Goal: Check status: Check status

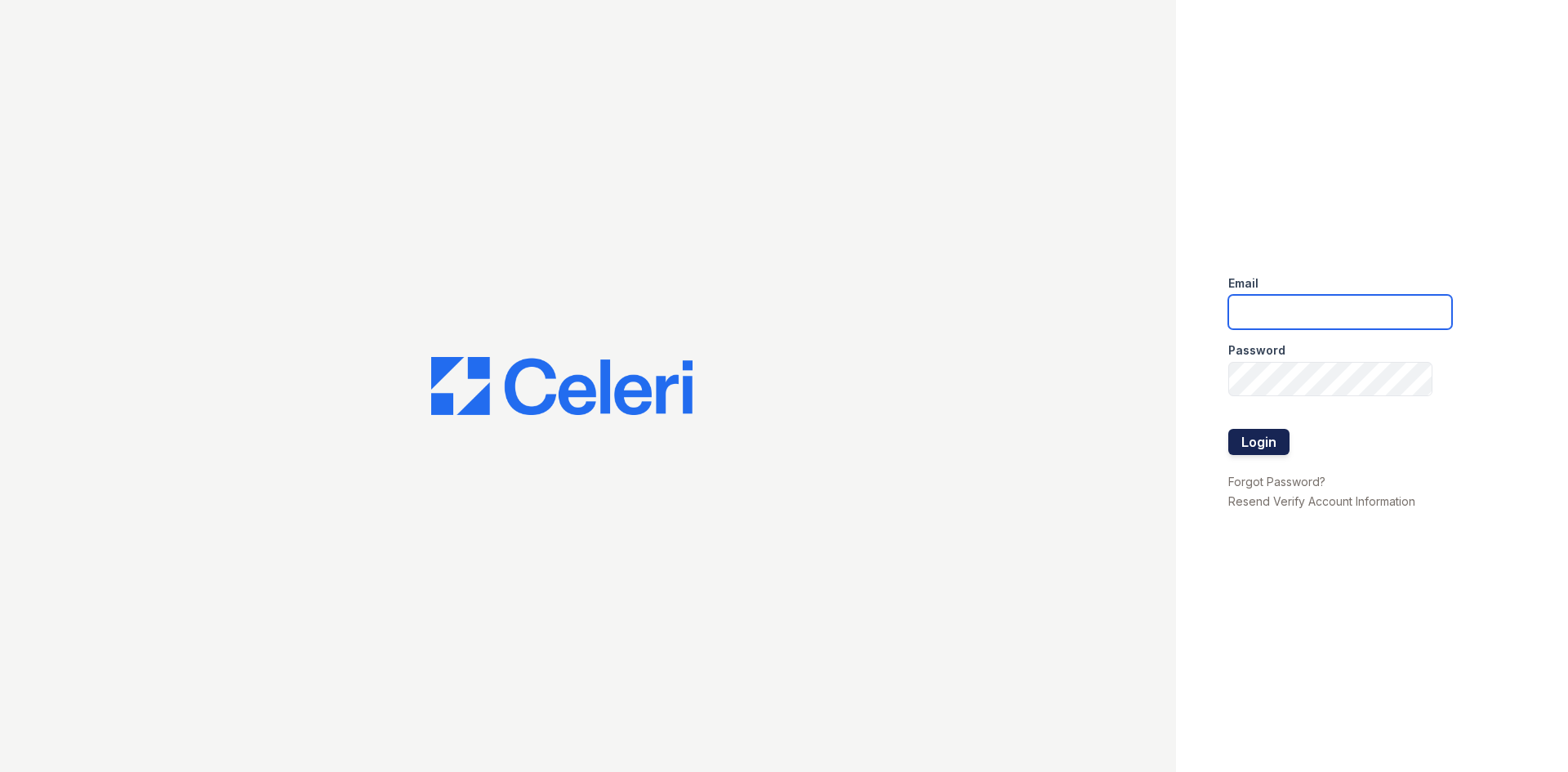
type input "[EMAIL_ADDRESS][DOMAIN_NAME]"
click at [1269, 449] on button "Login" at bounding box center [1259, 442] width 62 height 26
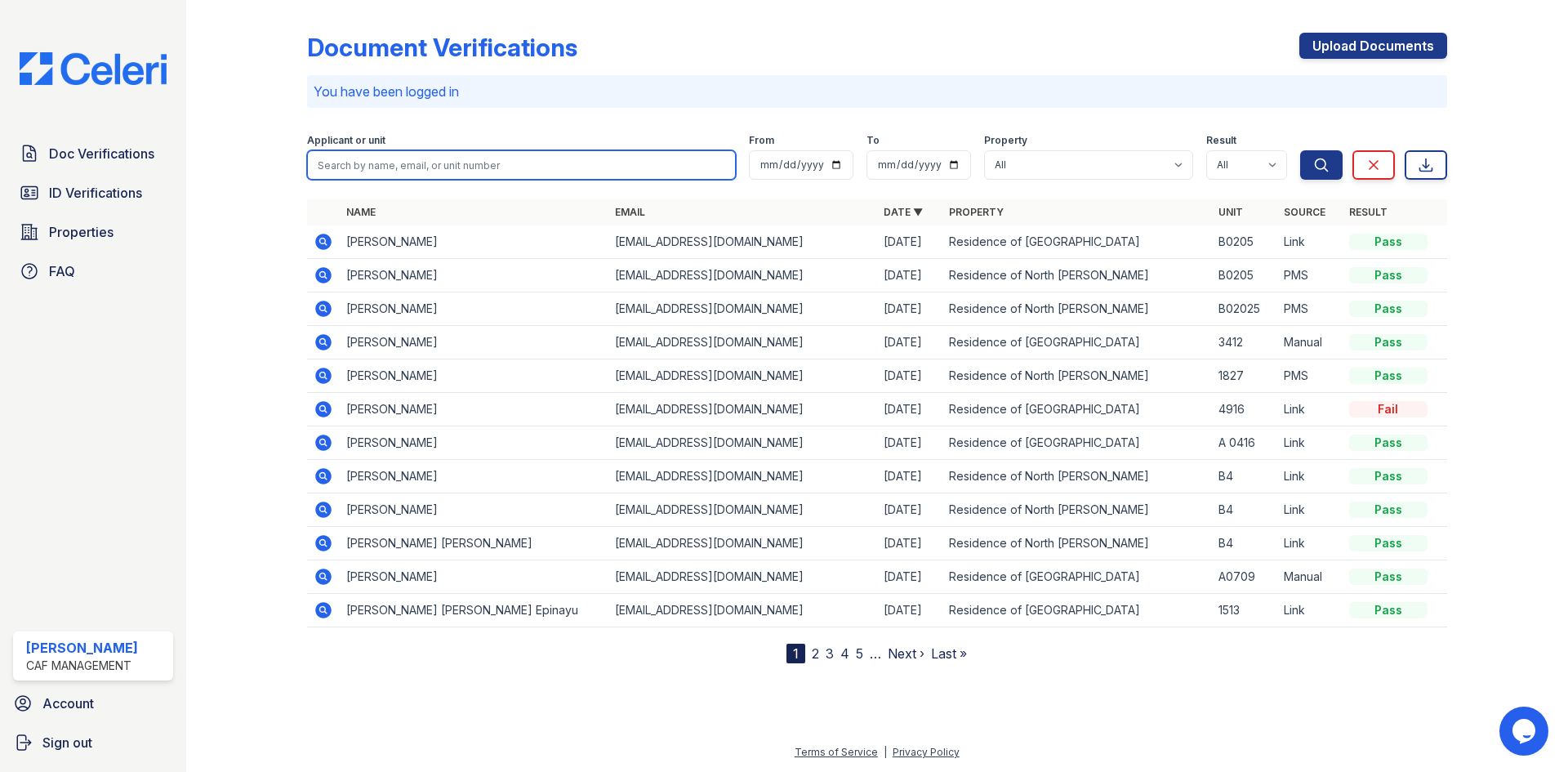
click at [591, 165] on input "search" at bounding box center [521, 165] width 429 height 29
type input "elias"
click at [1300, 150] on button "Search" at bounding box center [1321, 165] width 42 height 29
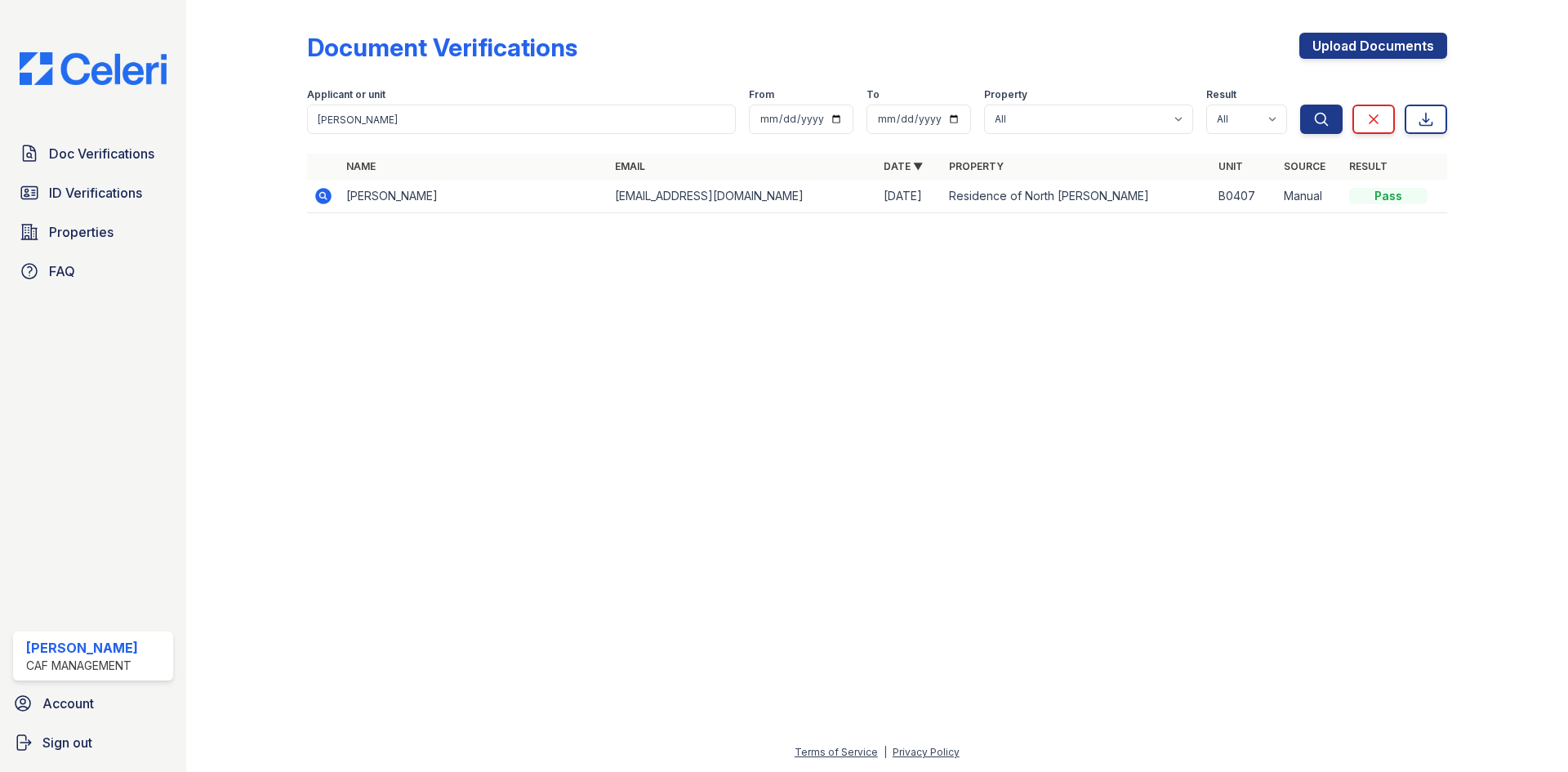
click at [323, 195] on icon at bounding box center [322, 195] width 4 height 4
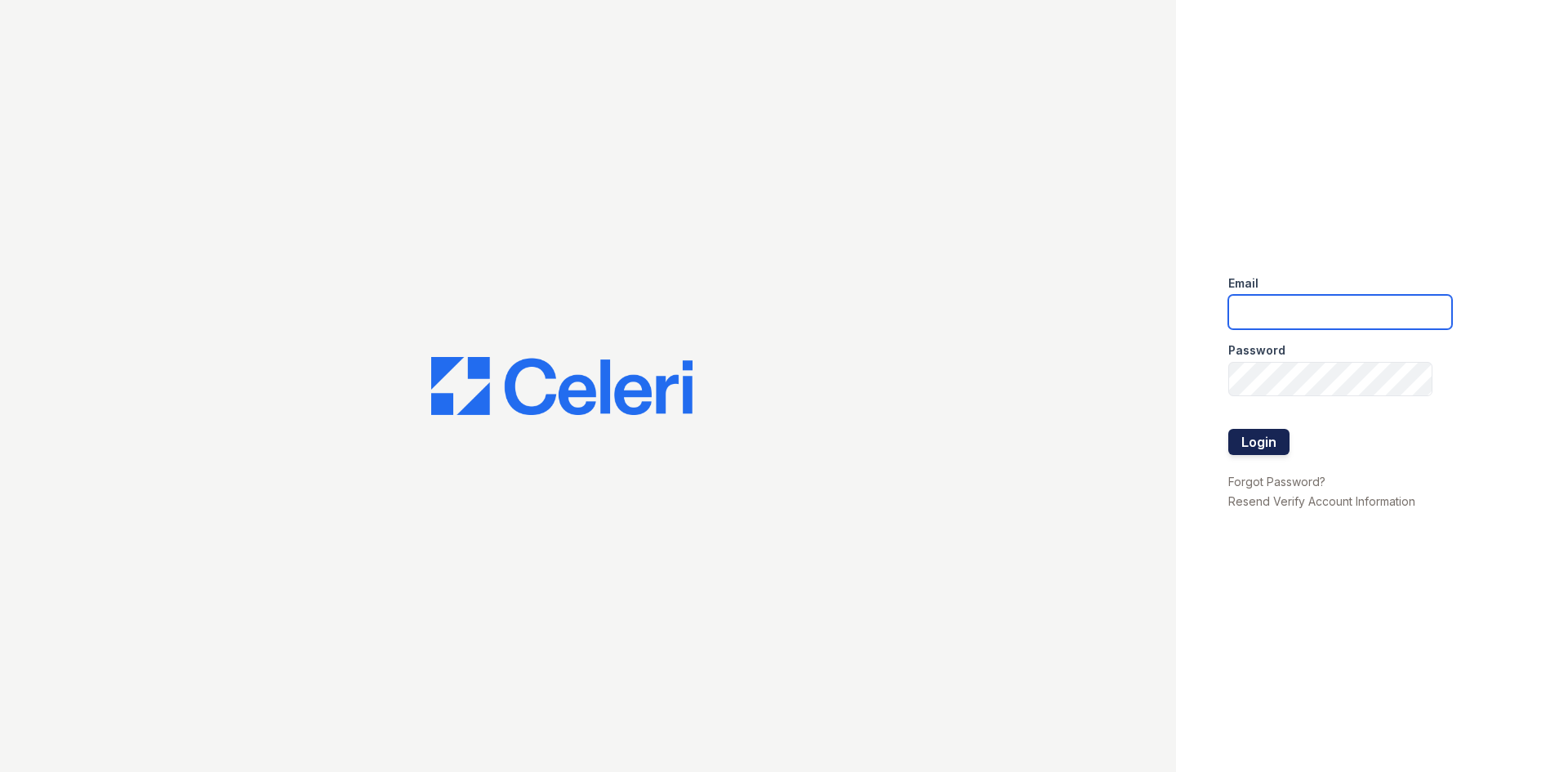
type input "[EMAIL_ADDRESS][DOMAIN_NAME]"
click at [1277, 440] on button "Login" at bounding box center [1259, 442] width 62 height 26
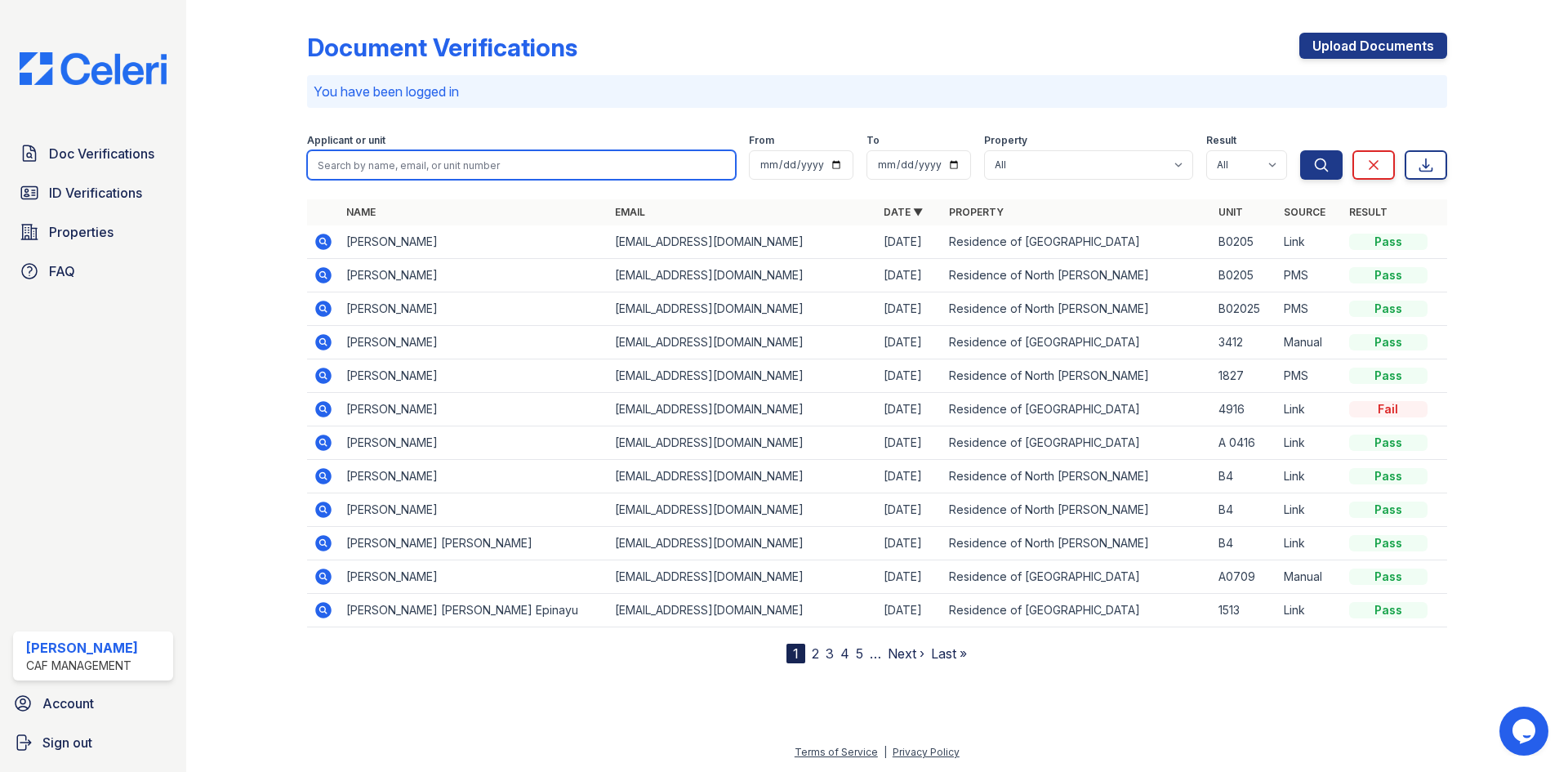
click at [358, 165] on input "search" at bounding box center [521, 165] width 429 height 29
type input "elias"
click at [1300, 150] on button "Search" at bounding box center [1321, 165] width 42 height 29
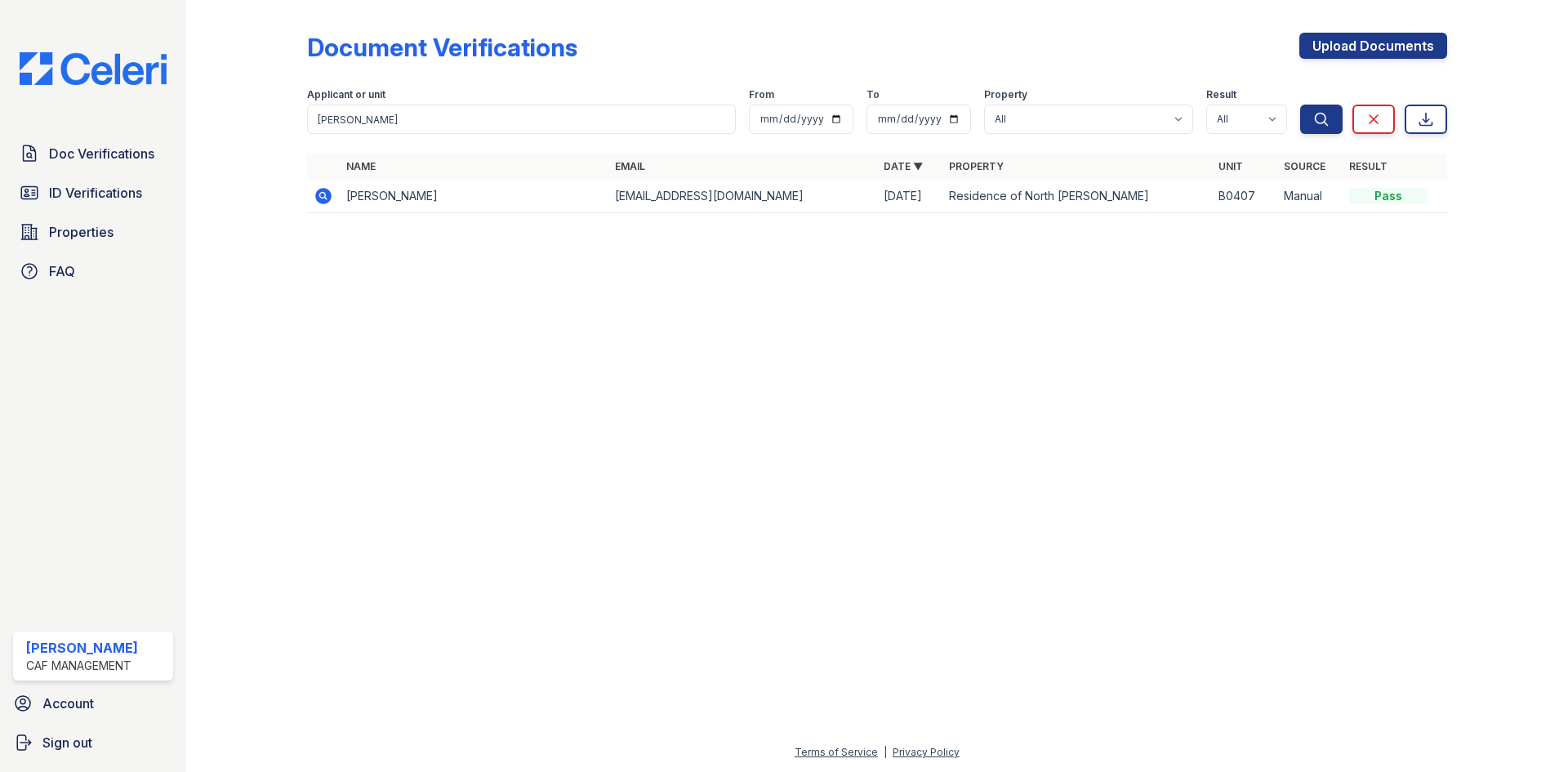
click at [324, 201] on icon at bounding box center [323, 196] width 17 height 17
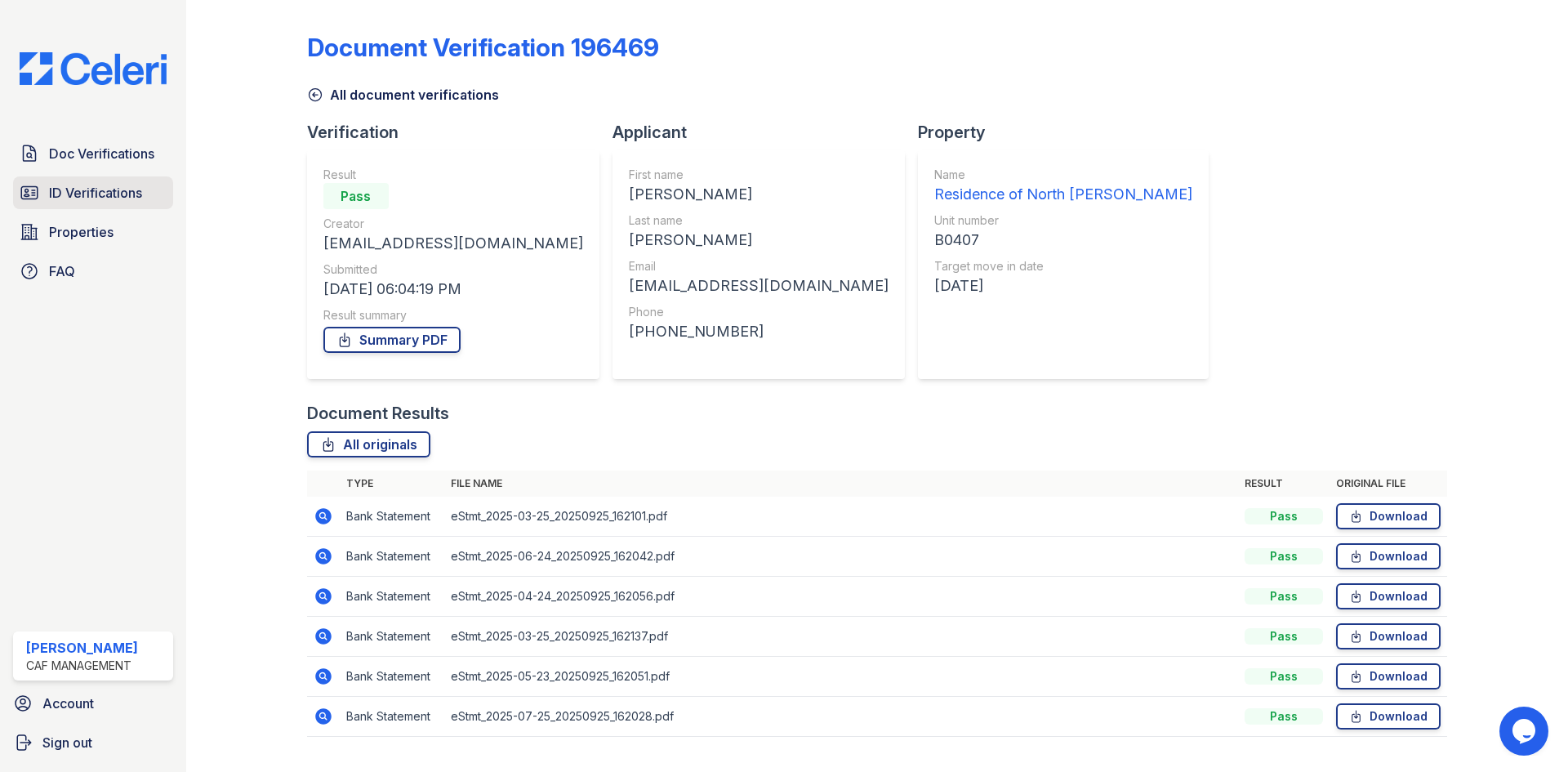
click at [138, 192] on span "ID Verifications" at bounding box center [95, 193] width 93 height 20
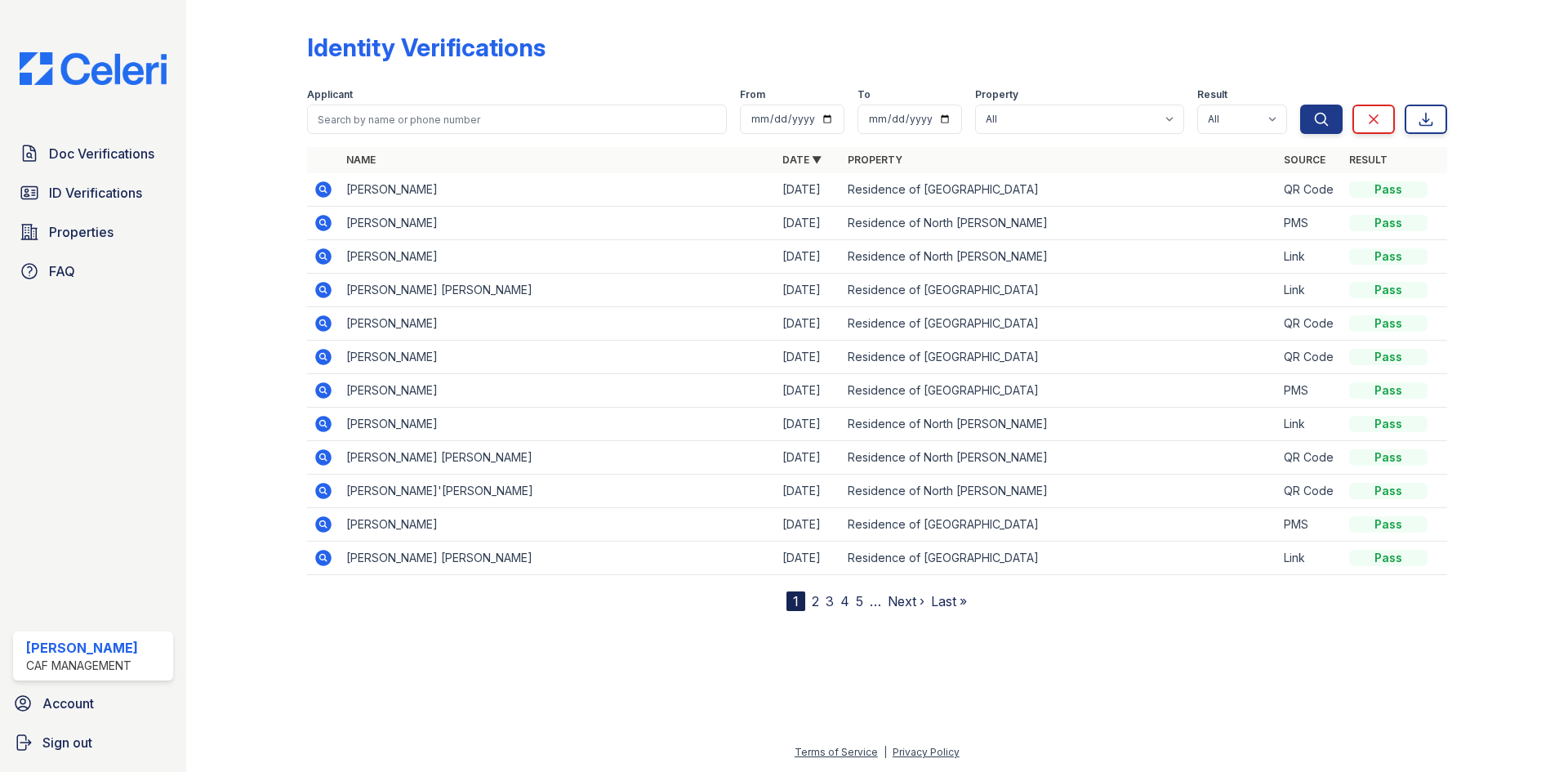
click at [817, 603] on link "2" at bounding box center [815, 601] width 8 height 17
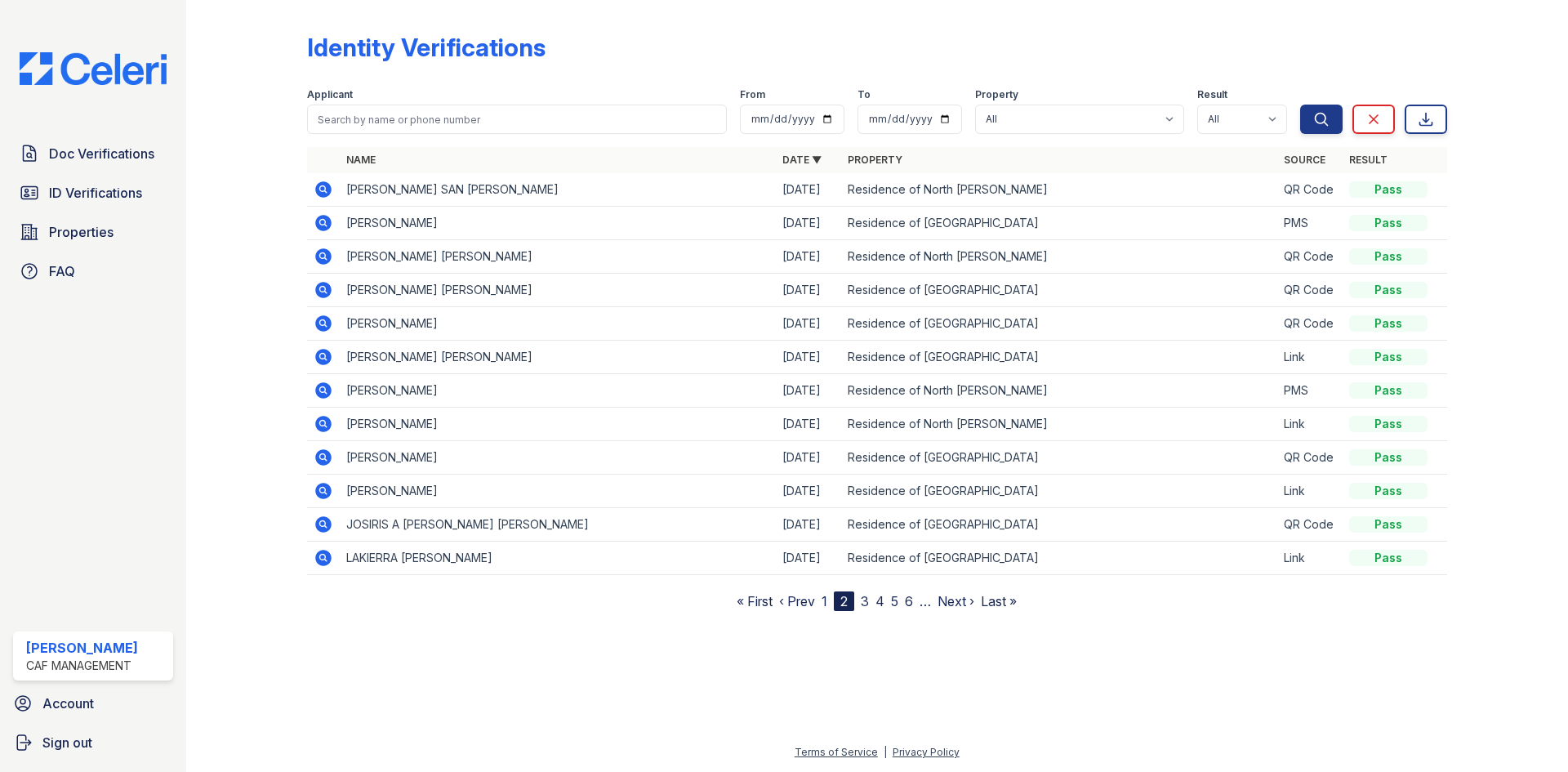
click at [318, 190] on icon at bounding box center [323, 189] width 17 height 17
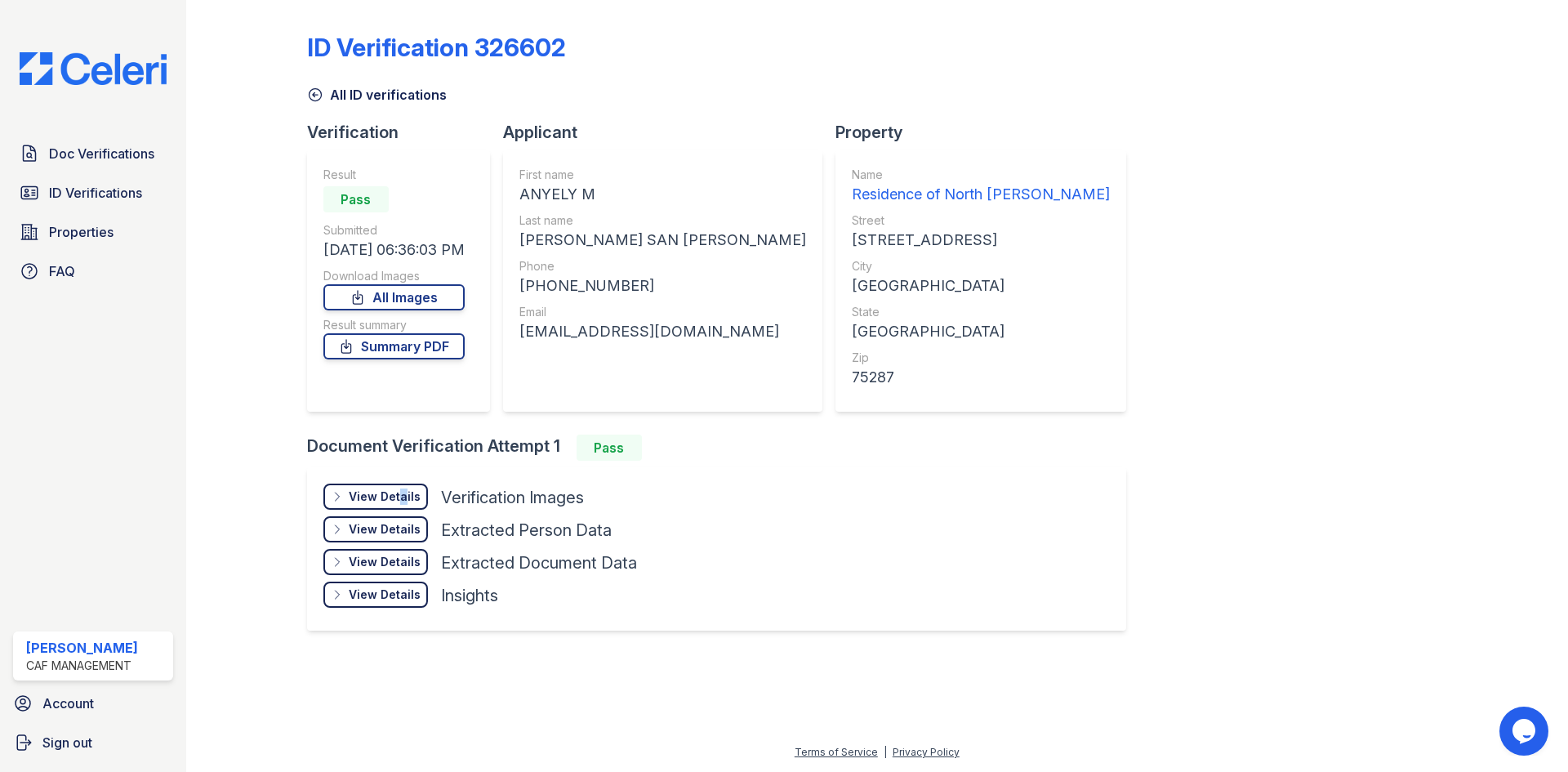
click at [400, 502] on div "View Details" at bounding box center [384, 496] width 72 height 17
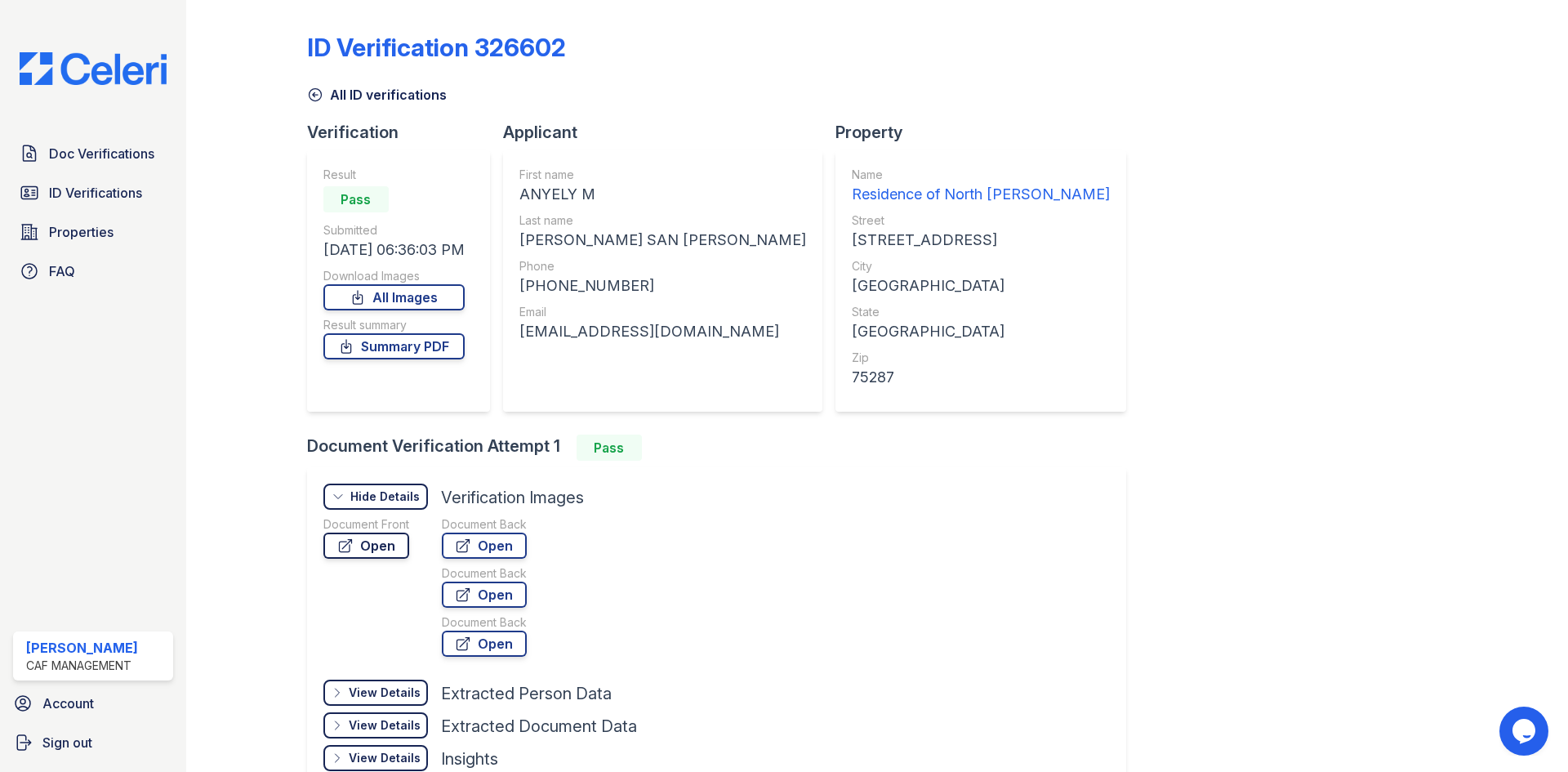
click at [382, 538] on link "Open" at bounding box center [367, 545] width 86 height 26
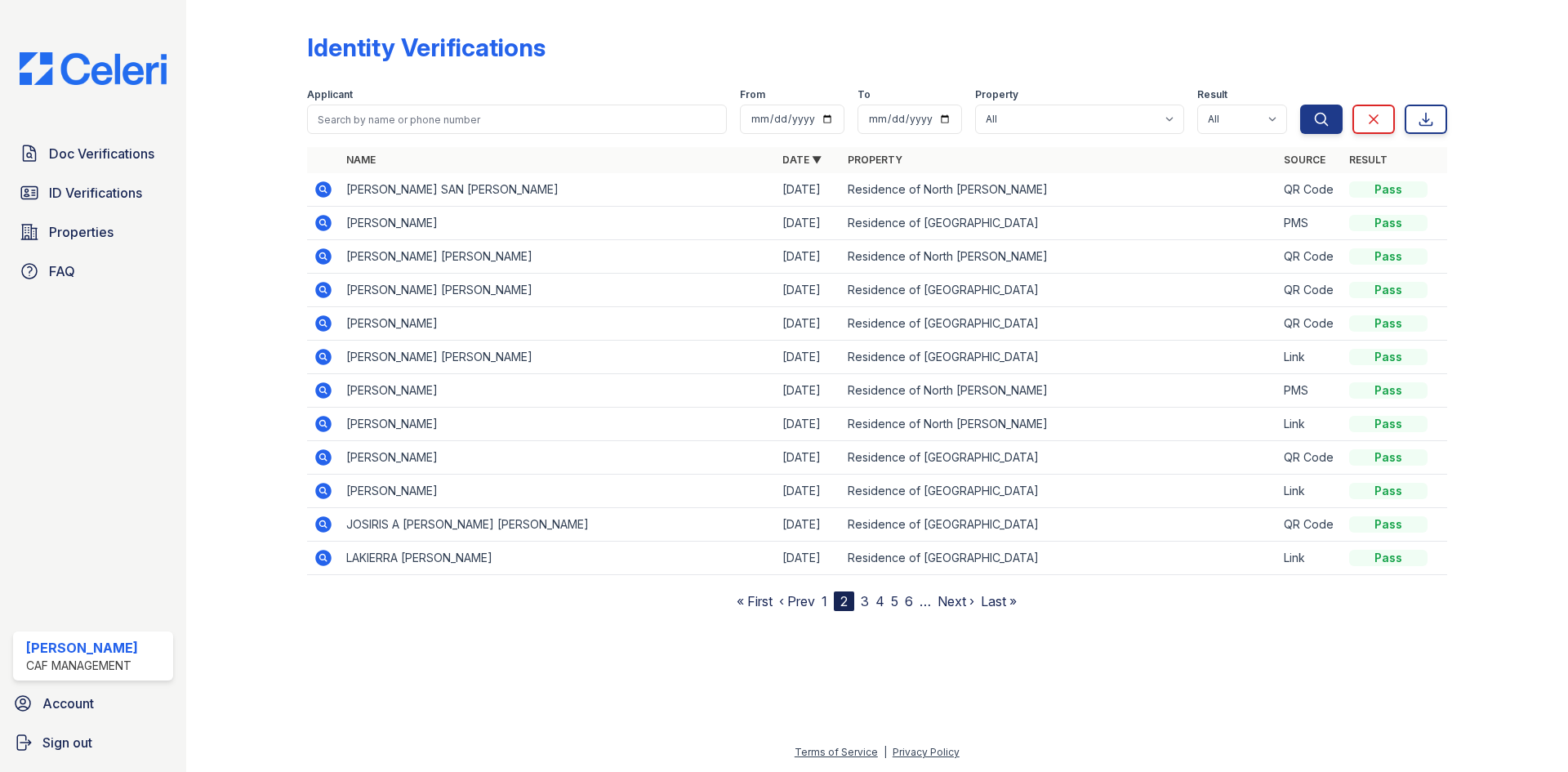
click at [321, 252] on icon at bounding box center [323, 256] width 17 height 17
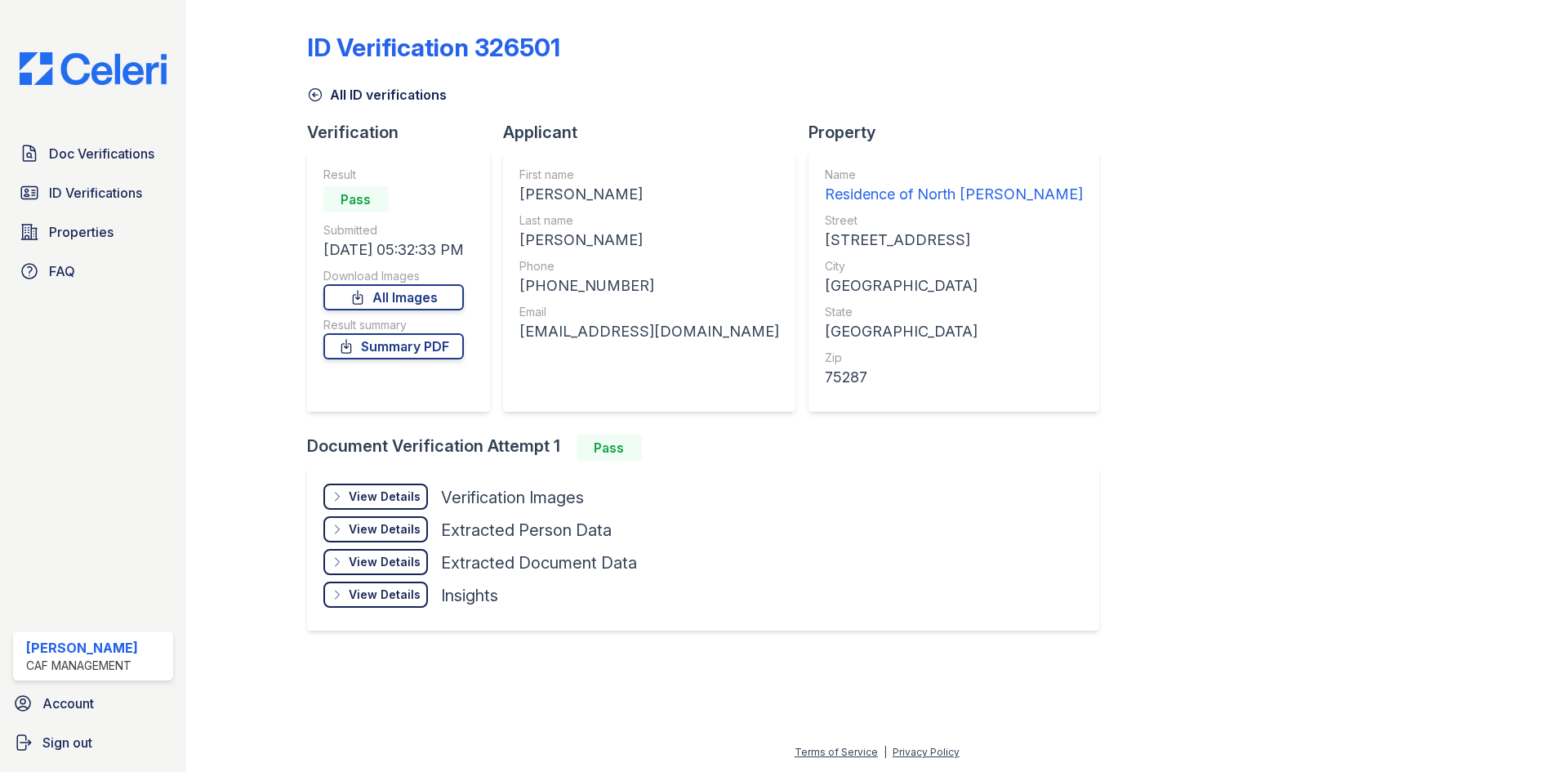
click at [407, 499] on div "View Details" at bounding box center [384, 496] width 72 height 17
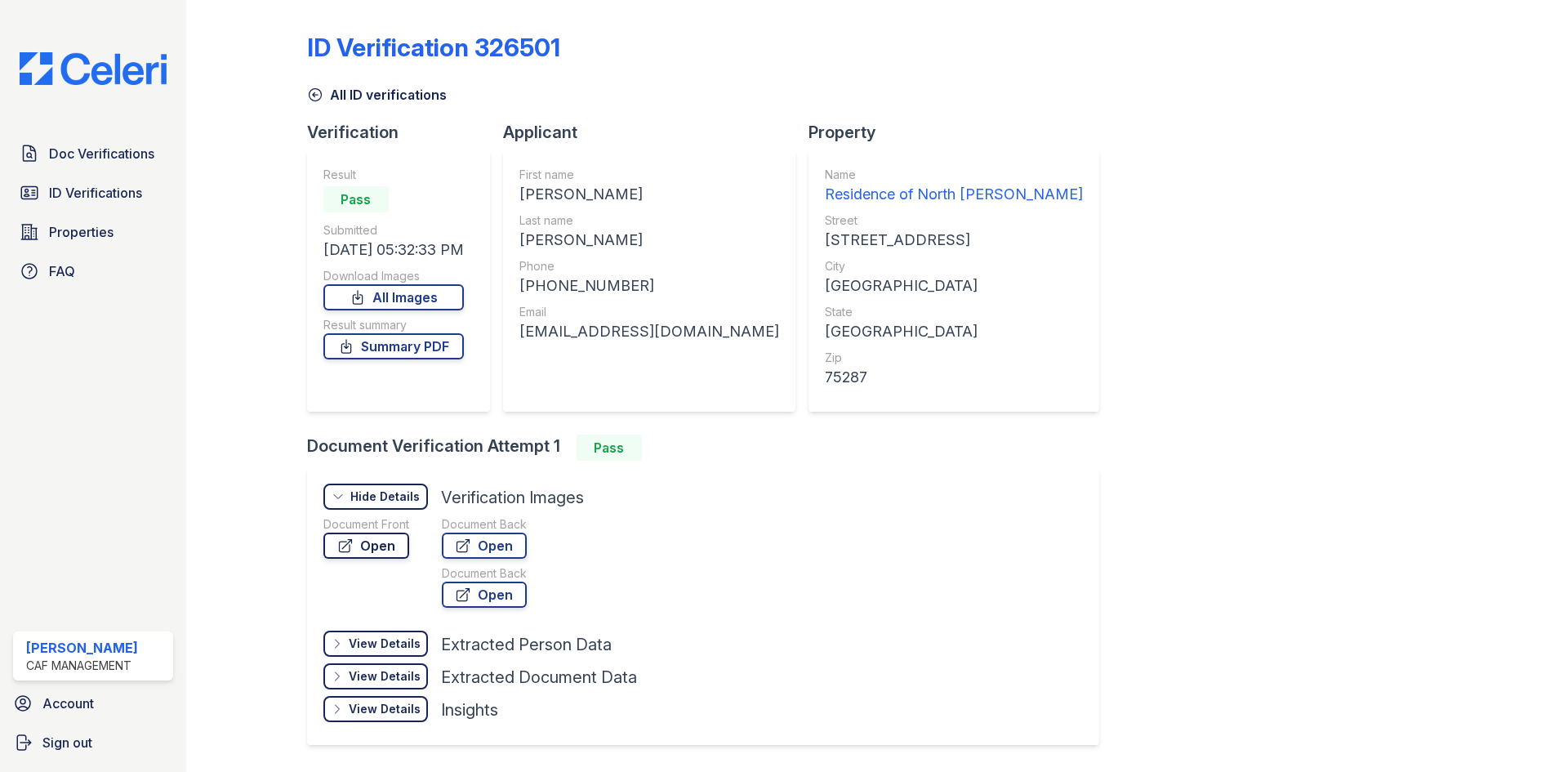
click at [385, 548] on link "Open" at bounding box center [367, 545] width 86 height 26
click at [81, 155] on span "Doc Verifications" at bounding box center [102, 154] width 106 height 20
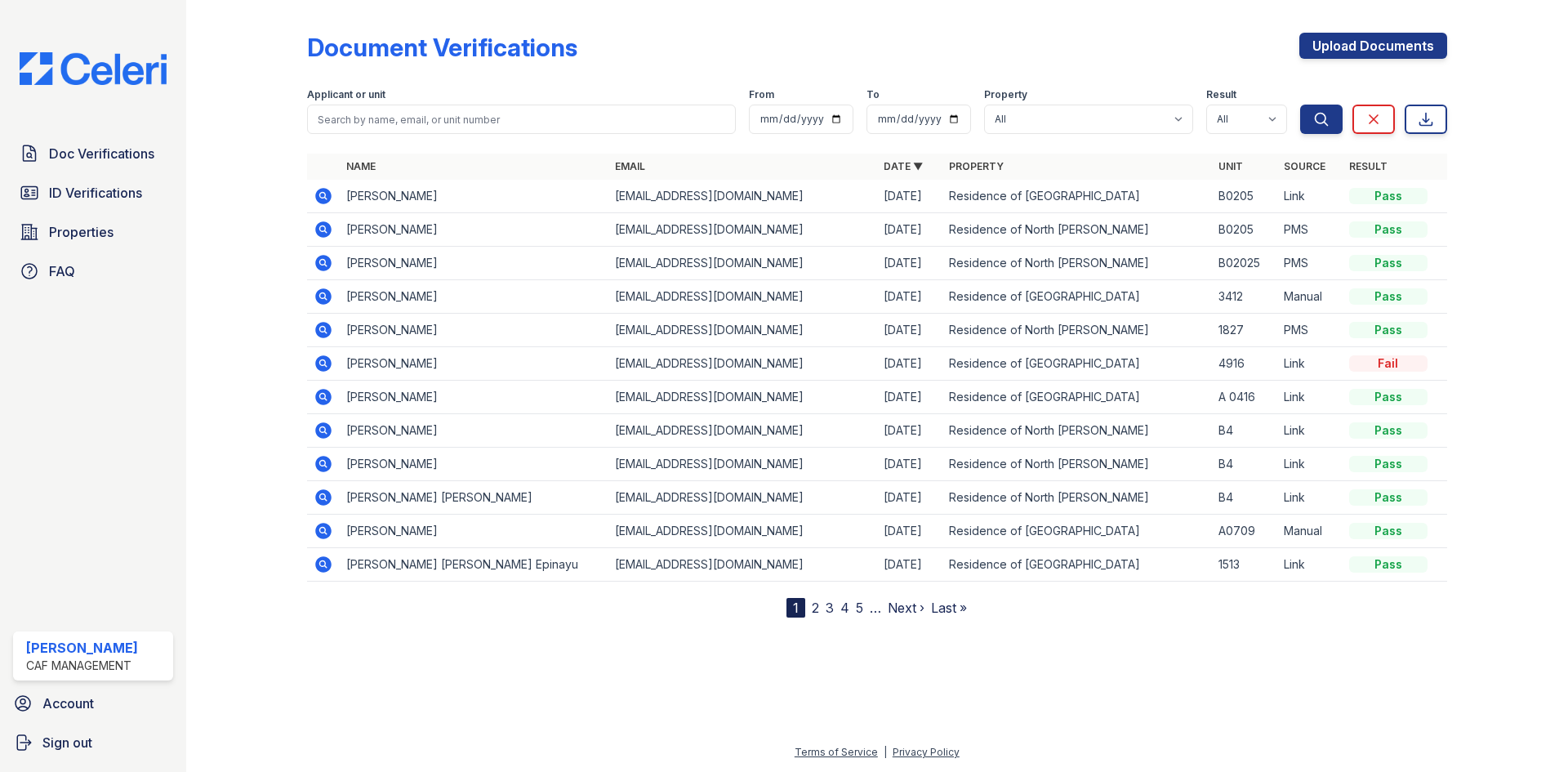
click at [808, 610] on nav "1 2 3 4 5 … Next › Last »" at bounding box center [877, 607] width 180 height 20
click at [811, 609] on link "2" at bounding box center [815, 607] width 8 height 17
click at [317, 269] on icon at bounding box center [323, 263] width 20 height 20
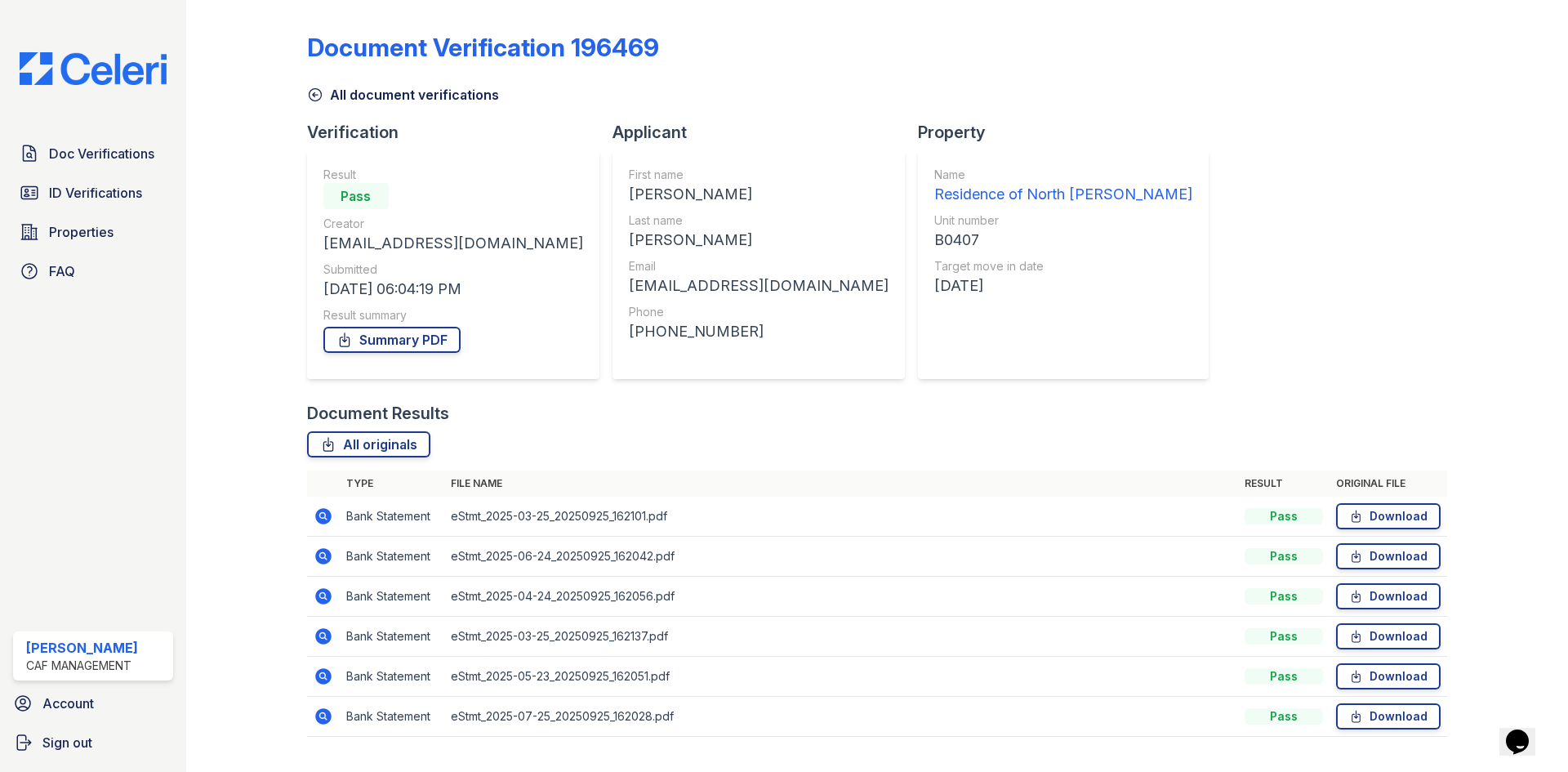
click at [319, 522] on icon at bounding box center [323, 515] width 17 height 17
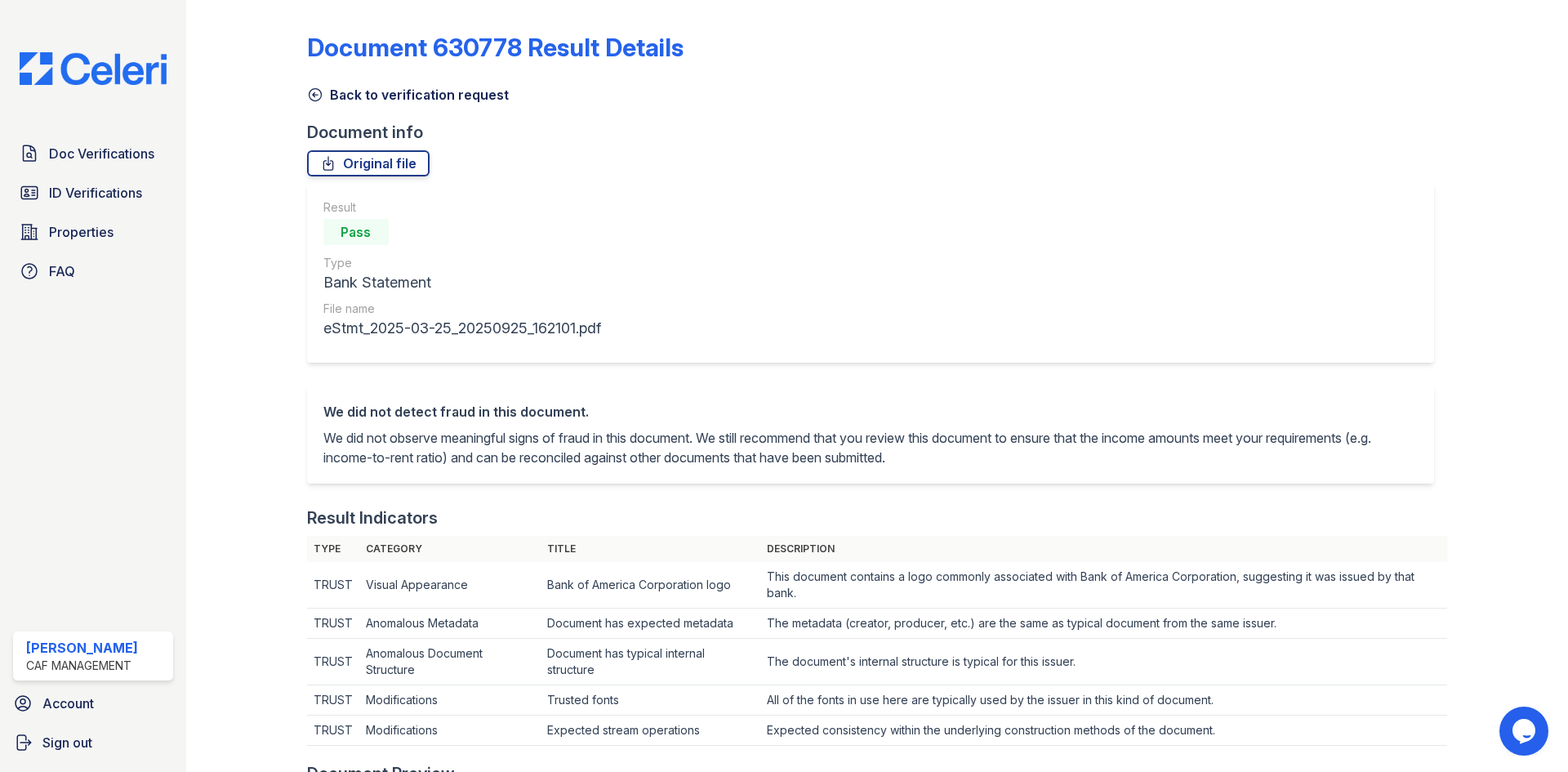
click at [317, 93] on icon at bounding box center [315, 94] width 17 height 17
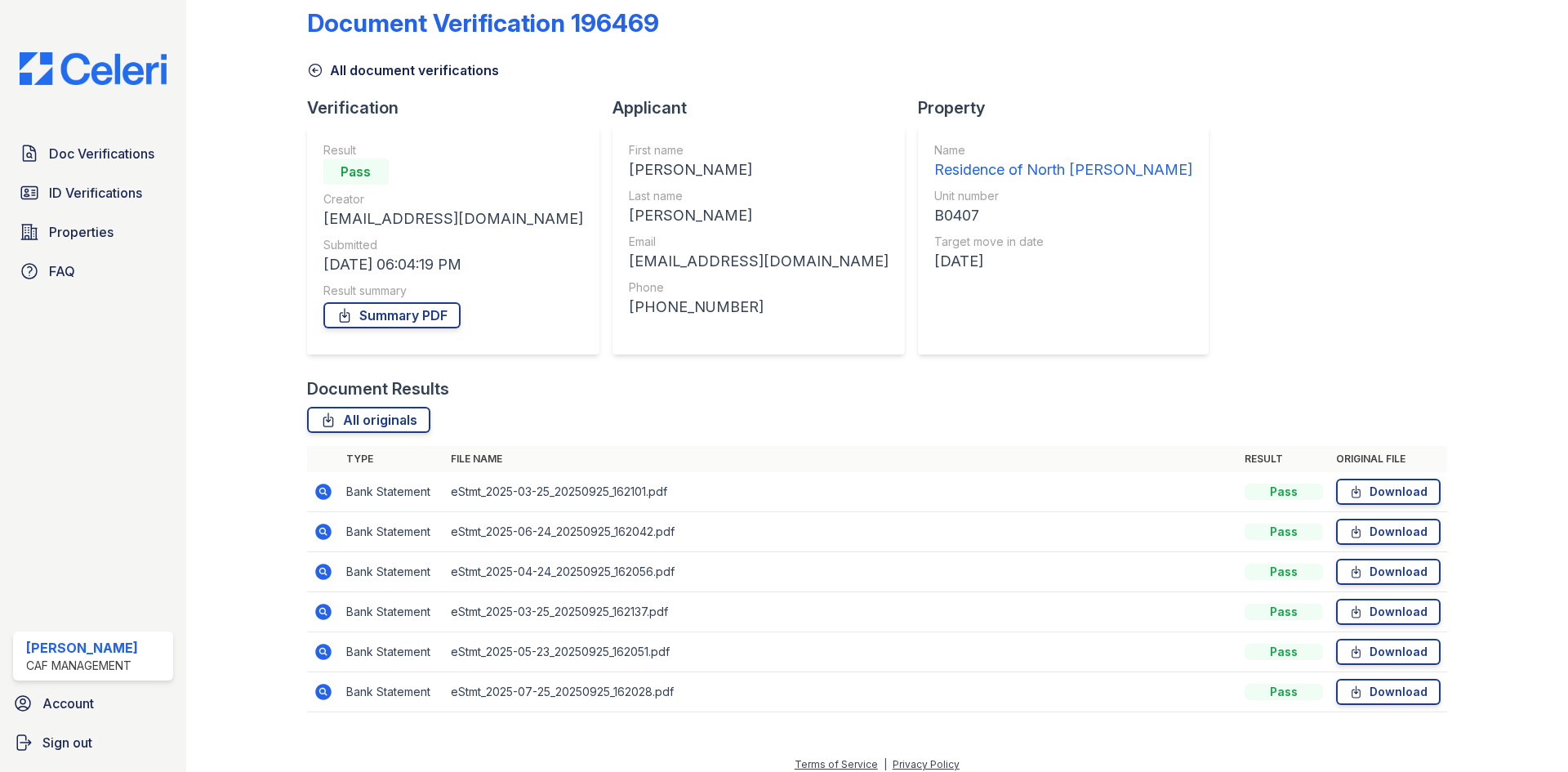
scroll to position [37, 0]
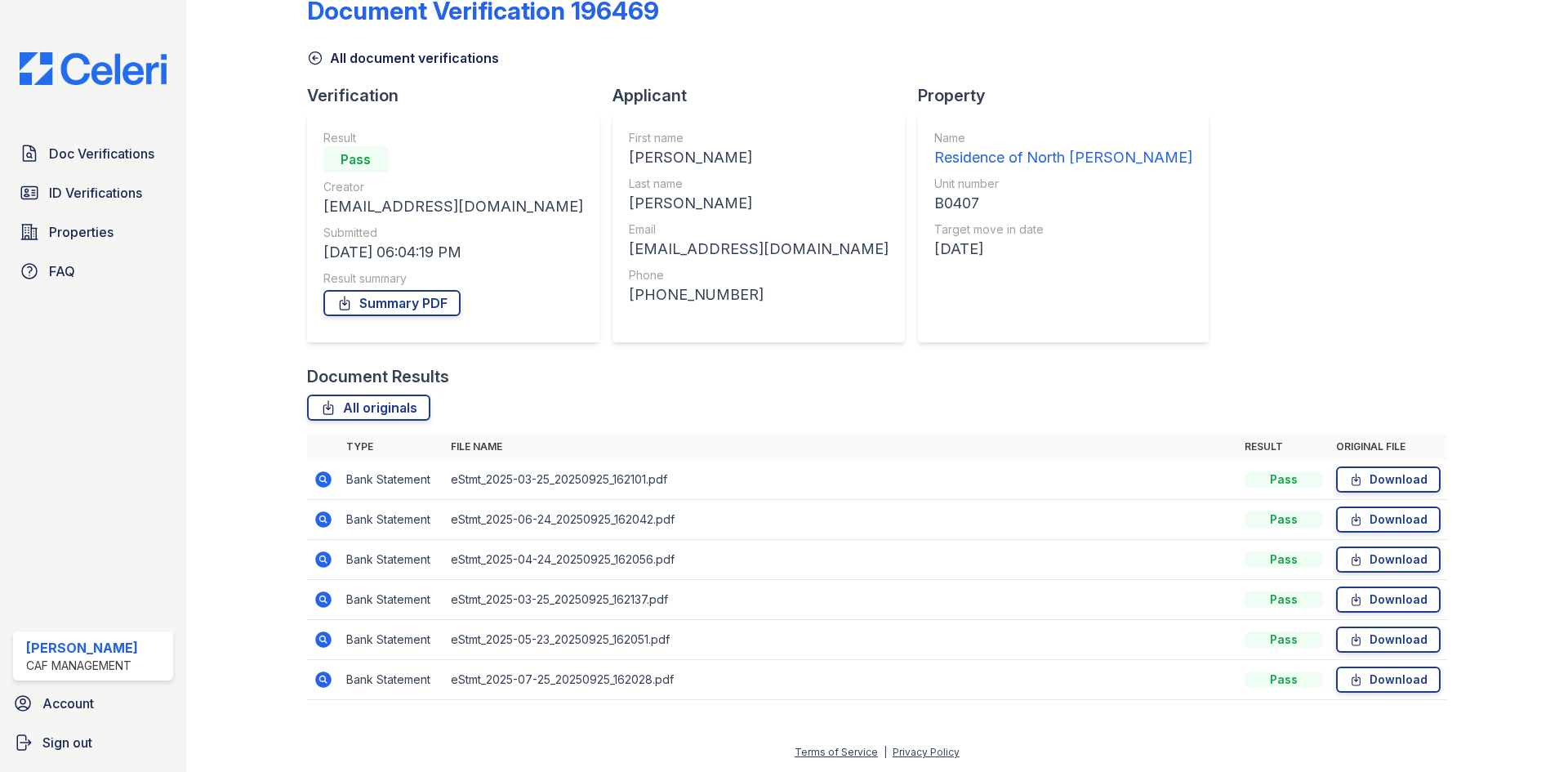
click at [317, 687] on icon at bounding box center [323, 679] width 20 height 20
